Goal: Register for event/course

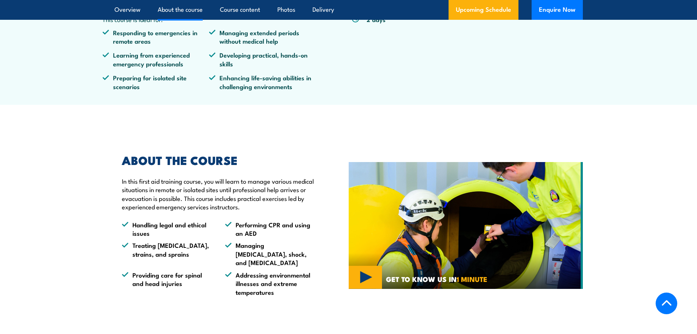
scroll to position [403, 0]
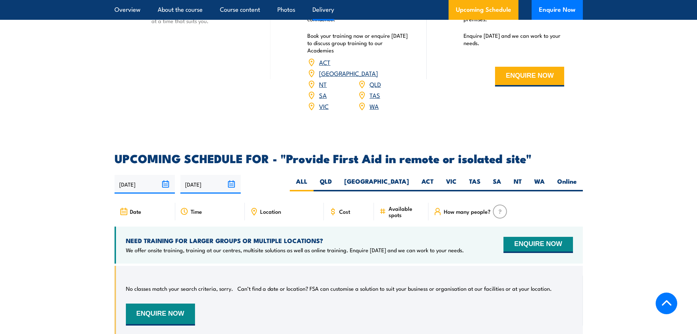
scroll to position [1172, 0]
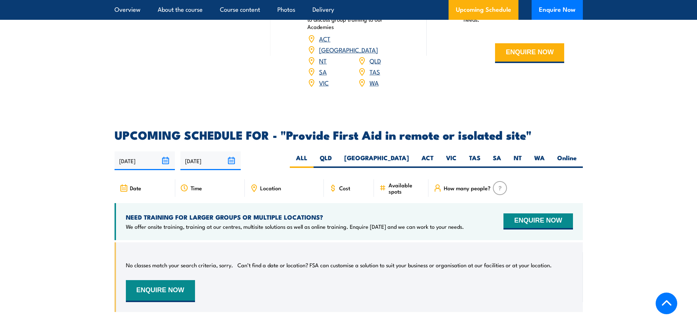
click at [370, 45] on link "[GEOGRAPHIC_DATA]" at bounding box center [348, 49] width 59 height 9
click at [397, 153] on label "[GEOGRAPHIC_DATA]" at bounding box center [376, 160] width 77 height 14
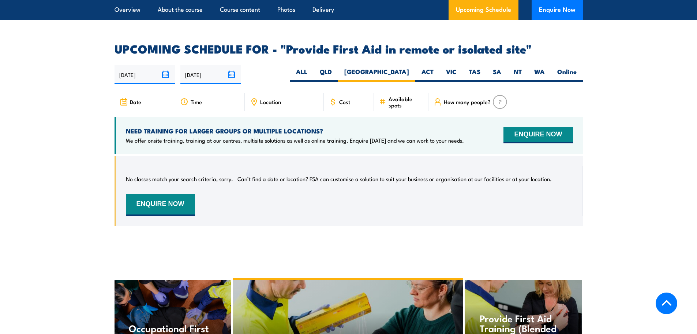
scroll to position [1244, 0]
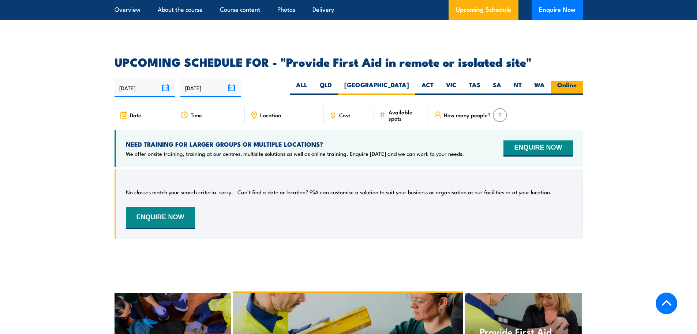
click at [553, 81] on label "Online" at bounding box center [567, 88] width 32 height 14
click at [577, 81] on input "Online" at bounding box center [579, 83] width 5 height 5
radio input "true"
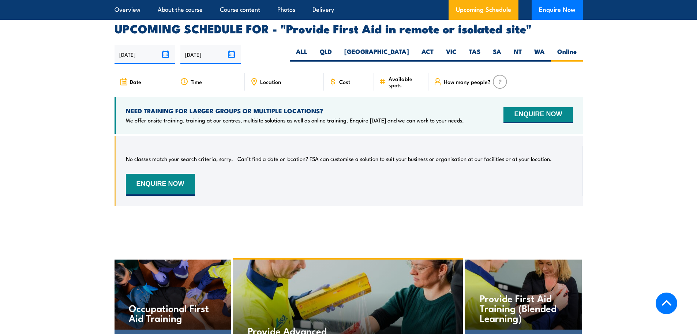
scroll to position [1281, 0]
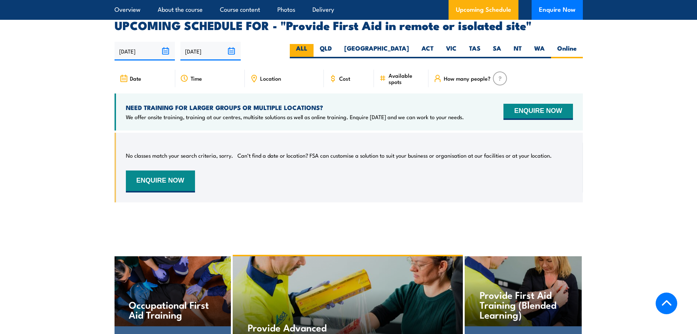
click at [314, 44] on label "ALL" at bounding box center [302, 51] width 24 height 14
click at [312, 44] on input "ALL" at bounding box center [310, 46] width 5 height 5
radio input "true"
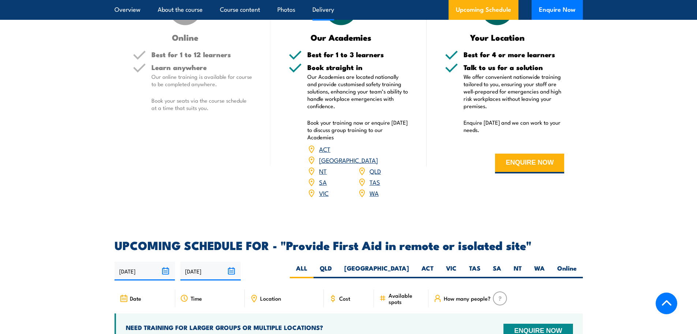
scroll to position [1171, 0]
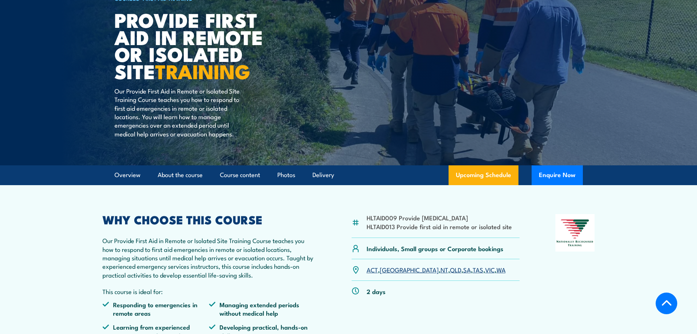
scroll to position [146, 0]
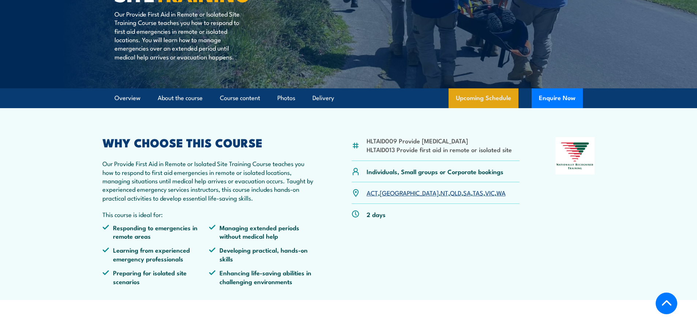
click at [479, 103] on link "Upcoming Schedule" at bounding box center [484, 98] width 70 height 20
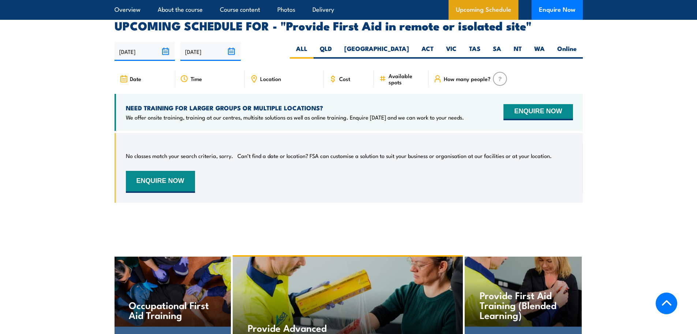
scroll to position [1281, 0]
